Goal: Information Seeking & Learning: Find specific fact

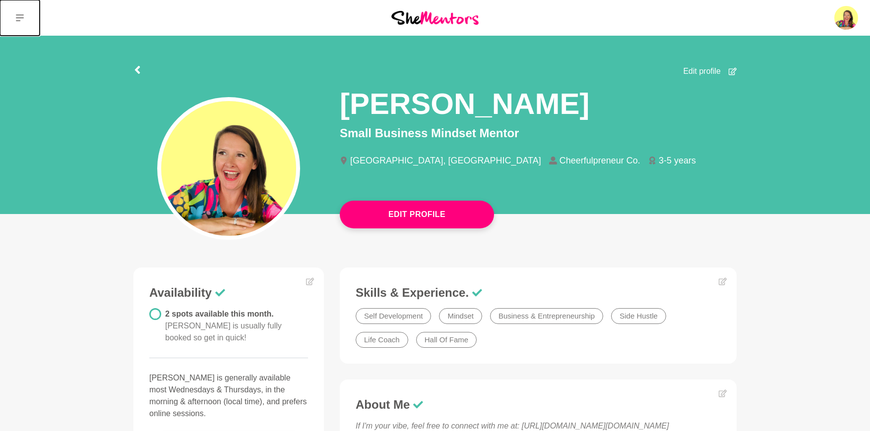
click at [19, 14] on icon at bounding box center [20, 18] width 8 height 8
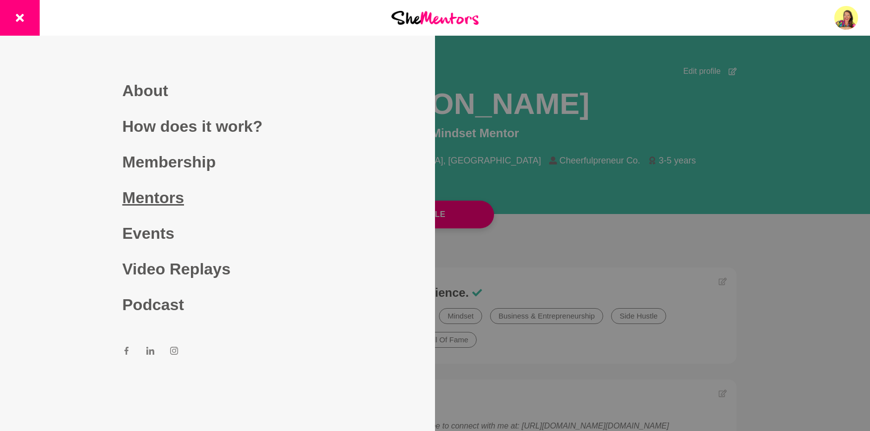
click at [152, 203] on link "Mentors" at bounding box center [218, 198] width 190 height 36
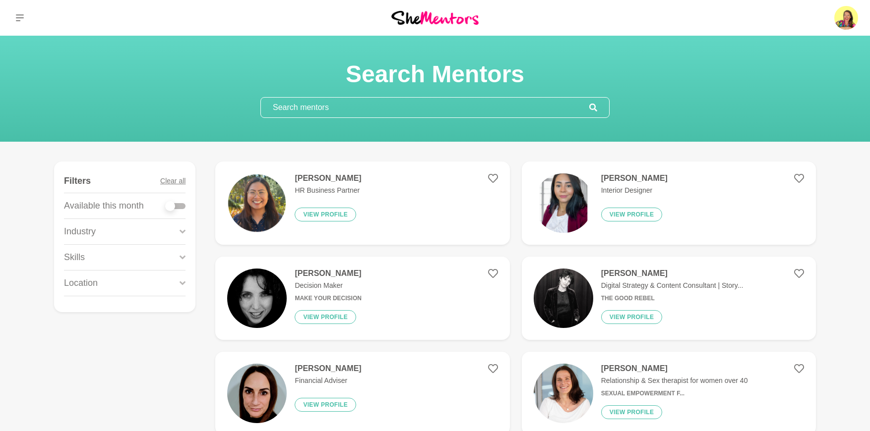
click at [307, 109] on input "text" at bounding box center [425, 108] width 328 height 20
paste input "[PERSON_NAME]"
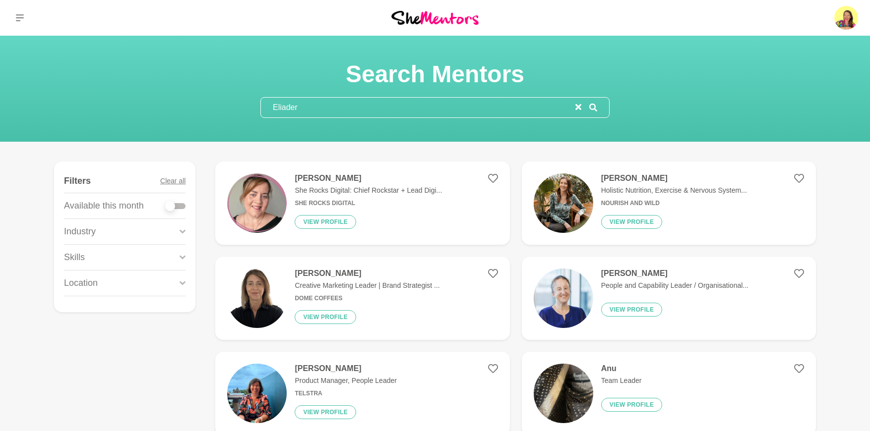
drag, startPoint x: 325, startPoint y: 110, endPoint x: 261, endPoint y: 112, distance: 64.0
click at [261, 112] on input "Eliader" at bounding box center [418, 108] width 314 height 20
paste input "[PERSON_NAME]"
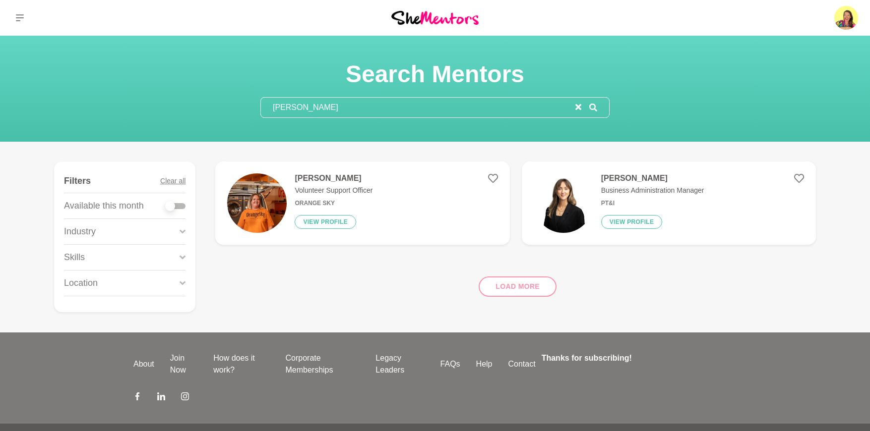
drag, startPoint x: 295, startPoint y: 112, endPoint x: 251, endPoint y: 111, distance: 43.2
click at [251, 111] on section "Search Mentors [PERSON_NAME]" at bounding box center [435, 89] width 381 height 59
paste input "[PERSON_NAME]"
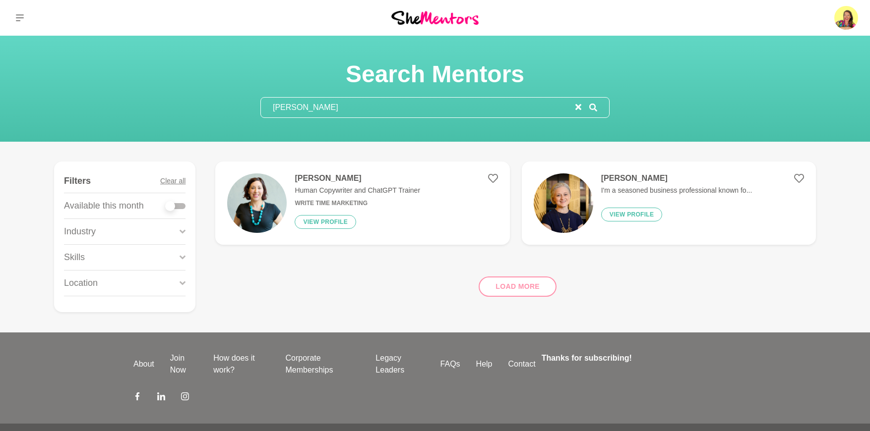
type input "[PERSON_NAME]"
